Goal: Information Seeking & Learning: Learn about a topic

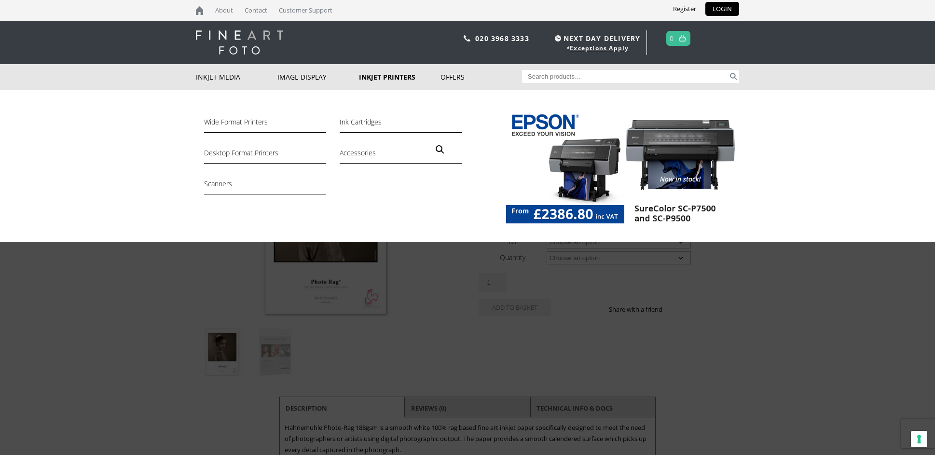
click at [385, 76] on link "Inkjet Printers" at bounding box center [400, 77] width 82 height 26
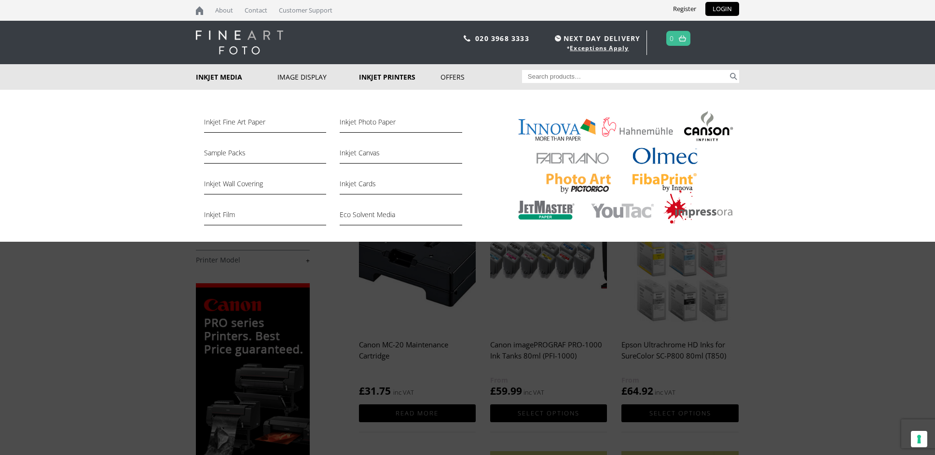
click at [230, 77] on link "Inkjet Media" at bounding box center [237, 77] width 82 height 26
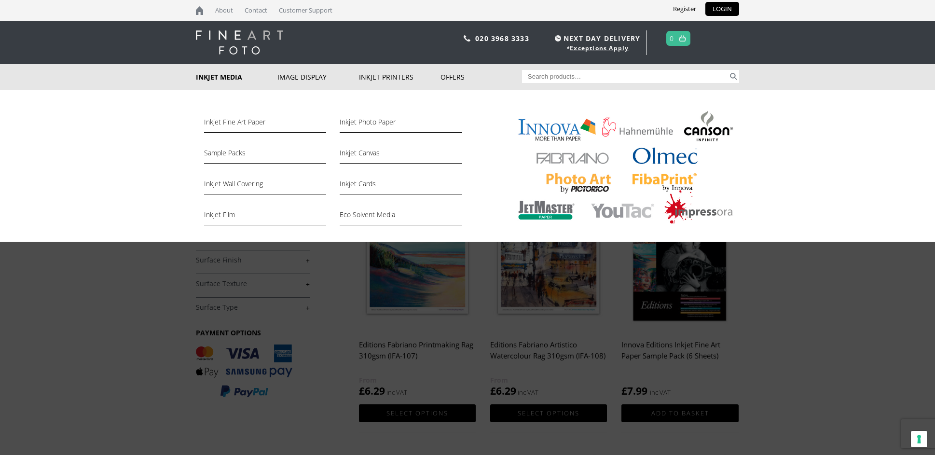
click at [220, 74] on link "Inkjet Media" at bounding box center [237, 77] width 82 height 26
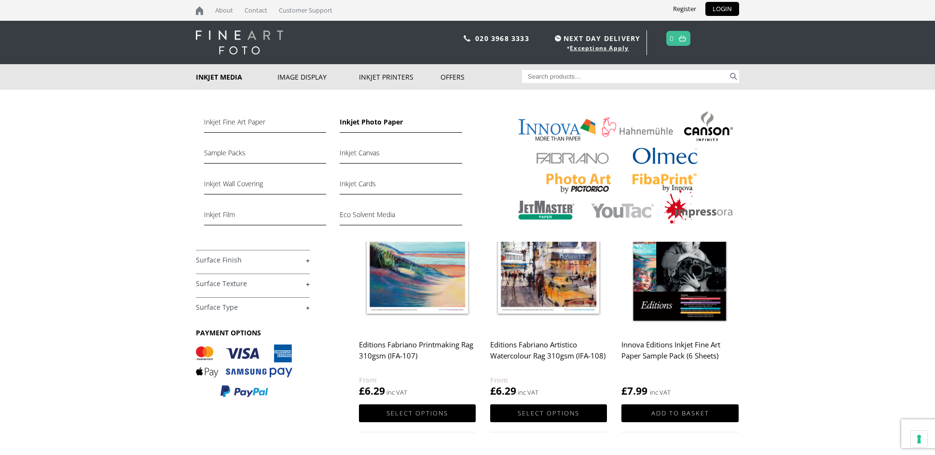
click at [365, 122] on link "Inkjet Photo Paper" at bounding box center [401, 124] width 122 height 16
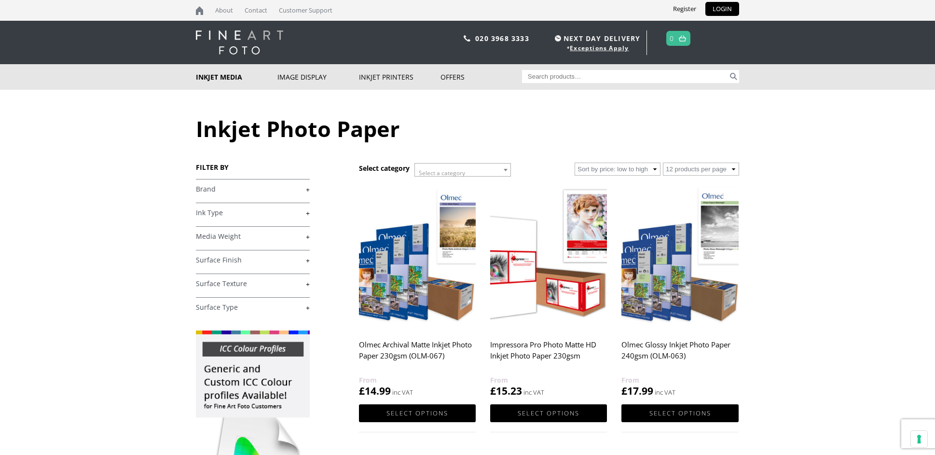
click at [305, 189] on link "+" at bounding box center [253, 189] width 114 height 9
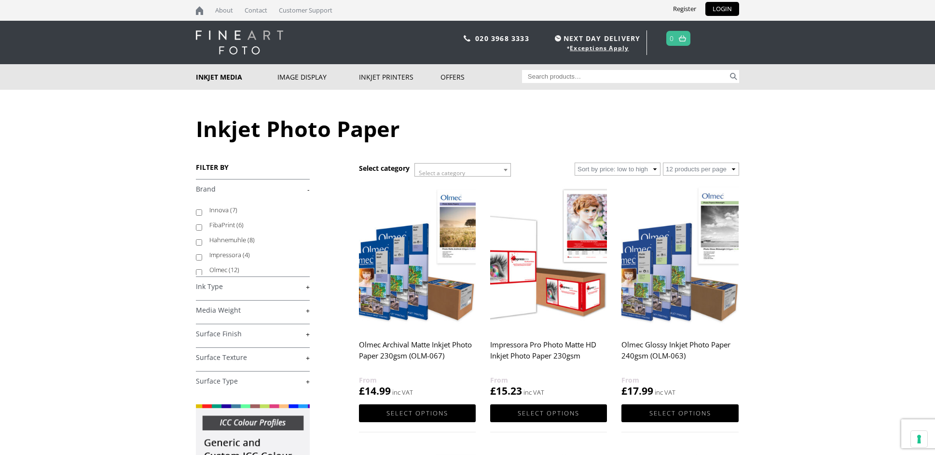
click at [305, 189] on link "-" at bounding box center [253, 189] width 114 height 9
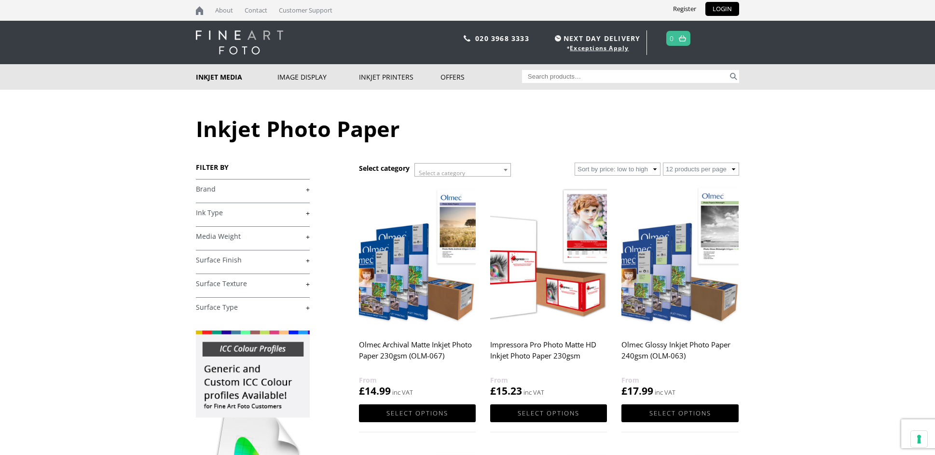
click at [305, 212] on link "+" at bounding box center [253, 212] width 114 height 9
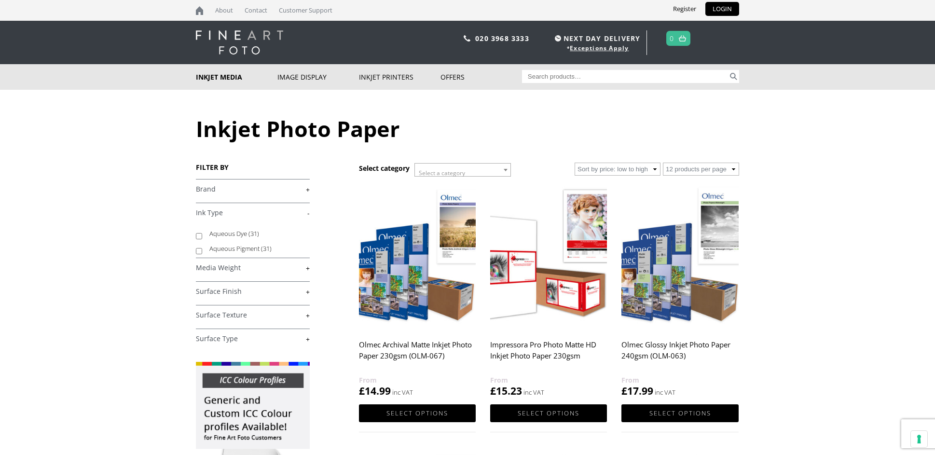
drag, startPoint x: 239, startPoint y: 231, endPoint x: 253, endPoint y: 231, distance: 14.0
click at [241, 231] on label "Aqueous Dye (31)" at bounding box center [254, 233] width 91 height 15
click at [202, 233] on input "Aqueous Dye (31)" at bounding box center [199, 236] width 6 height 6
checkbox input "true"
click at [309, 267] on link "+" at bounding box center [253, 267] width 114 height 9
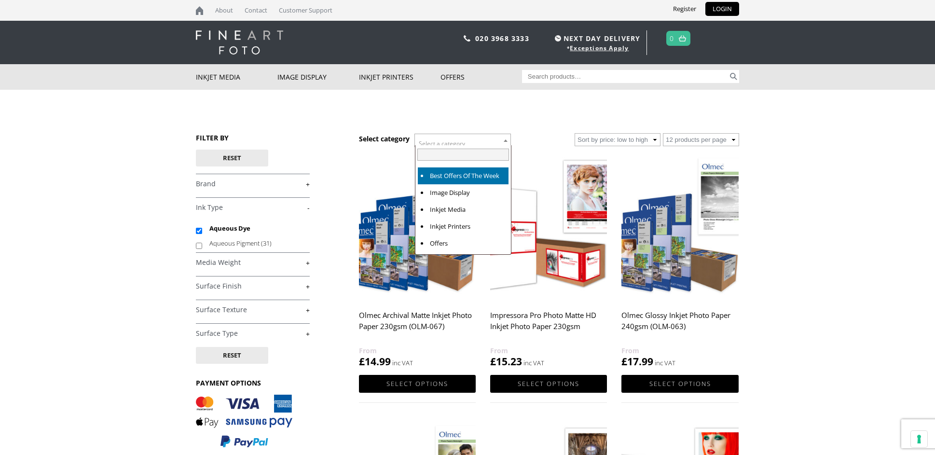
click at [429, 141] on span "Select a category" at bounding box center [442, 143] width 46 height 8
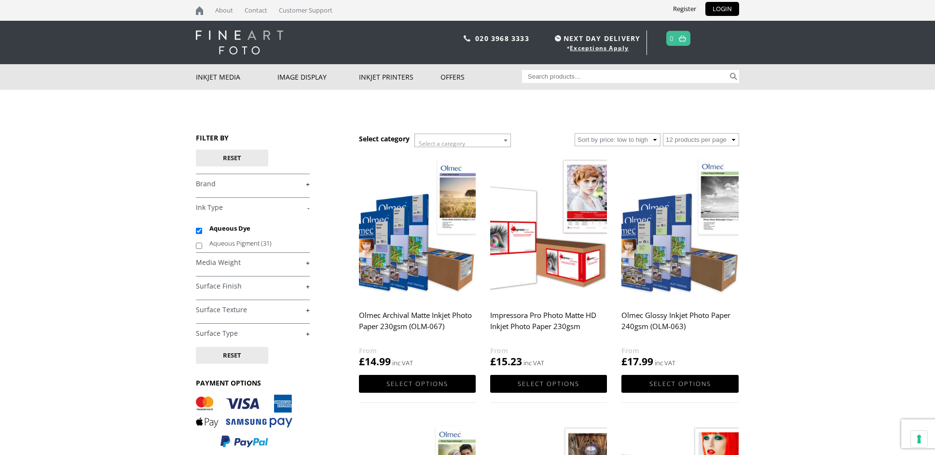
click at [429, 141] on span "Select a category" at bounding box center [442, 143] width 46 height 8
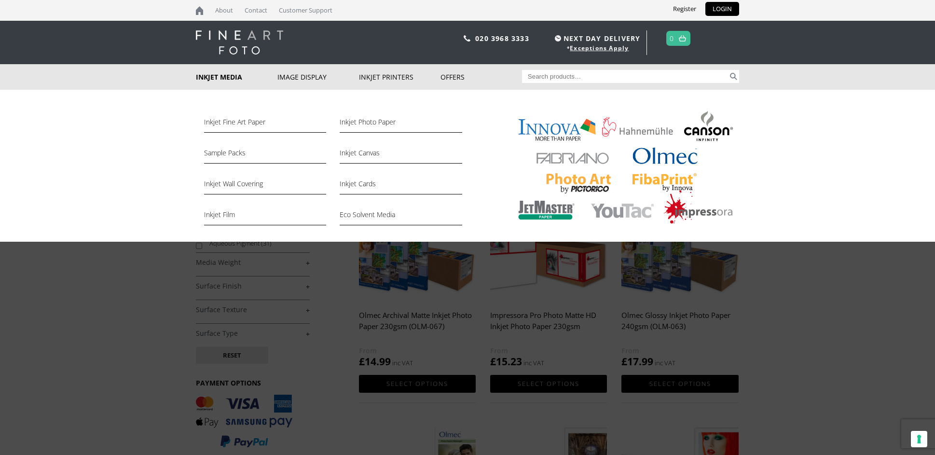
click at [229, 73] on link "Inkjet Media" at bounding box center [237, 77] width 82 height 26
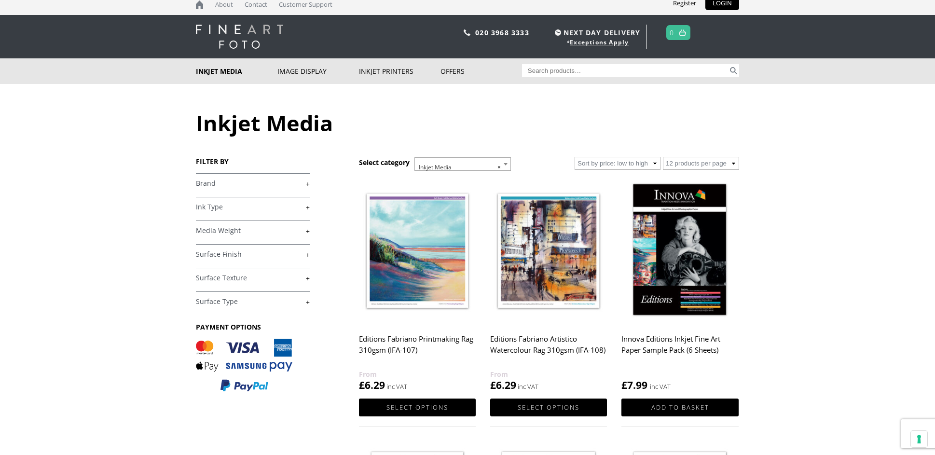
scroll to position [8, 0]
